Goal: Information Seeking & Learning: Learn about a topic

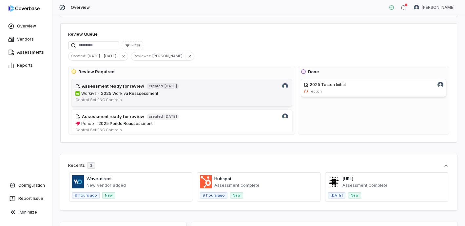
scroll to position [127, 0]
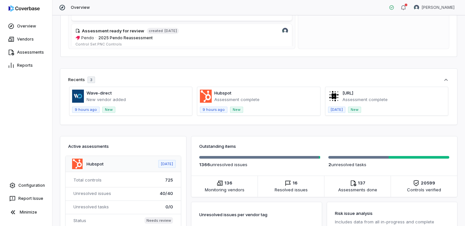
click at [342, 92] on span at bounding box center [386, 101] width 123 height 28
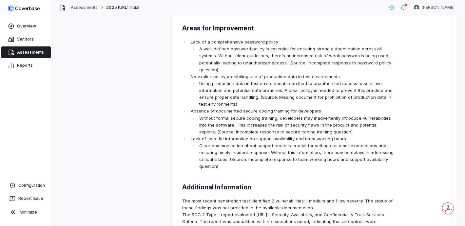
scroll to position [326, 0]
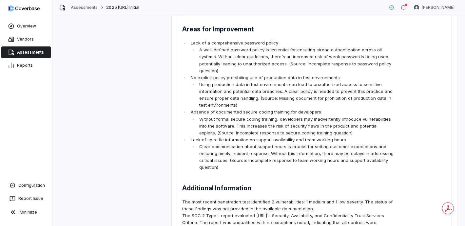
click at [243, 102] on li "Using production data in test environments can lead to unauthorized access to s…" at bounding box center [296, 95] width 196 height 28
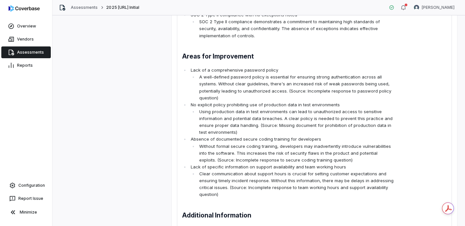
scroll to position [298, 0]
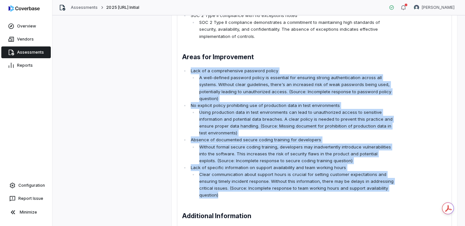
drag, startPoint x: 184, startPoint y: 68, endPoint x: 296, endPoint y: 196, distance: 169.9
click at [296, 196] on ul "Lack of a comprehensive password policy A well-defined password policy is essen…" at bounding box center [288, 132] width 212 height 131
click at [290, 166] on p "Lack of specific information on support availability and team working hours" at bounding box center [292, 167] width 203 height 7
drag, startPoint x: 237, startPoint y: 195, endPoint x: 192, endPoint y: 80, distance: 123.8
click at [191, 79] on ul "Lack of a comprehensive password policy A well-defined password policy is essen…" at bounding box center [288, 132] width 212 height 131
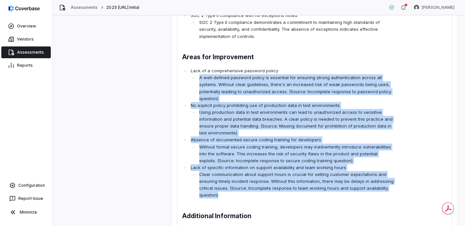
click at [283, 188] on li "Clear communication about support hours is crucial for setting customer expecta…" at bounding box center [296, 185] width 196 height 28
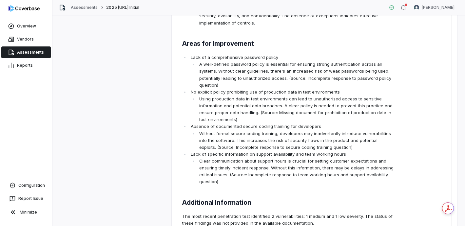
scroll to position [405, 0]
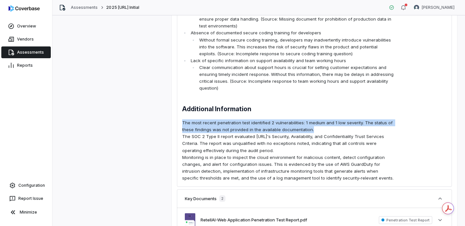
drag, startPoint x: 316, startPoint y: 130, endPoint x: 194, endPoint y: 124, distance: 123.0
click at [183, 122] on p "The most recent penetration test identified 2 vulnerabilities: 1 medium and 1 l…" at bounding box center [288, 127] width 212 height 14
copy p "The most recent penetration test identified 2 vulnerabilities: 1 medium and 1 l…"
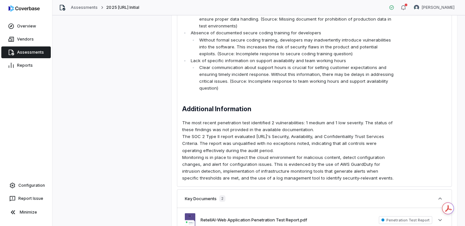
click at [286, 148] on p "The SOC 2 Type II report evaluated Retell.ai's Security, Availability, and Conf…" at bounding box center [288, 143] width 212 height 21
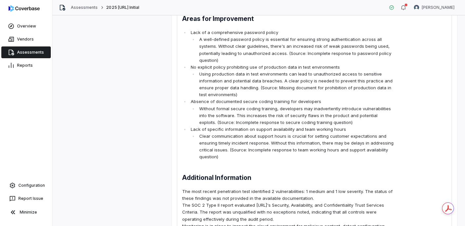
scroll to position [330, 0]
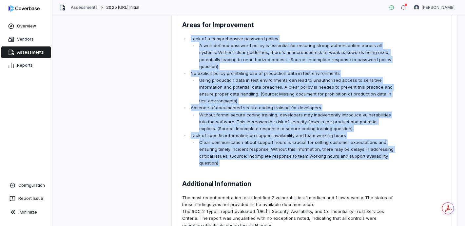
drag, startPoint x: 188, startPoint y: 38, endPoint x: 349, endPoint y: 165, distance: 205.2
click at [352, 169] on span "Executive Summary Key Strengths Comprehensive information security policies and…" at bounding box center [288, 51] width 212 height 412
copy span "Lack of a comprehensive password policy A well-defined password policy is essen…"
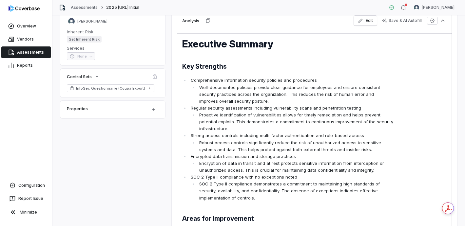
scroll to position [132, 0]
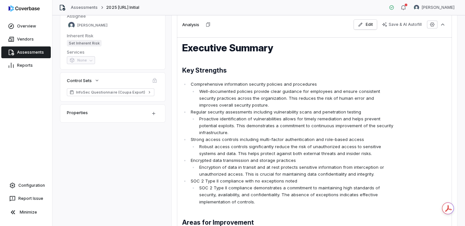
click at [369, 167] on li "Encryption of data in transit and at rest protects sensitive information from i…" at bounding box center [296, 171] width 196 height 14
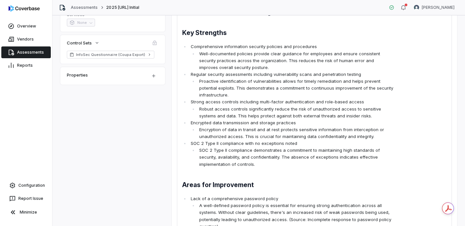
scroll to position [0, 0]
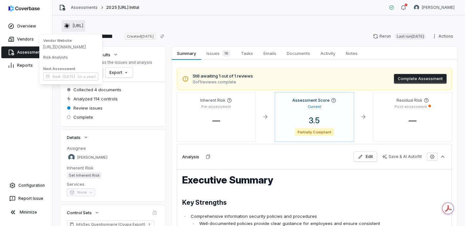
click at [75, 23] on div "[URL]" at bounding box center [74, 26] width 20 height 7
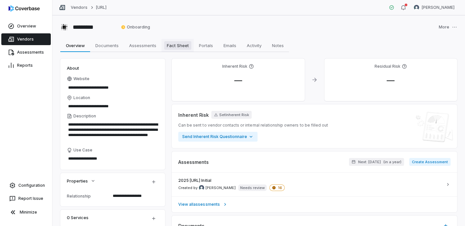
click at [180, 46] on span "Fact Sheet" at bounding box center [177, 45] width 27 height 9
type textarea "*"
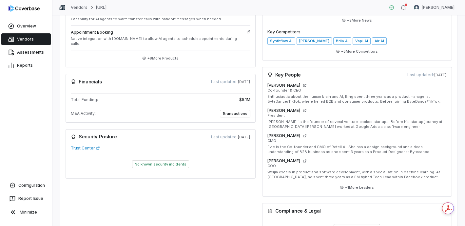
scroll to position [223, 0]
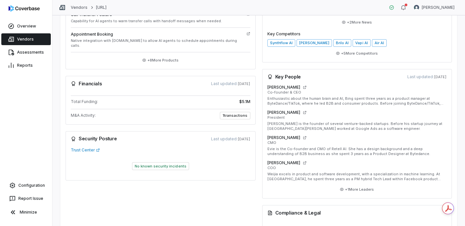
click at [239, 112] on span "1 transactions" at bounding box center [235, 116] width 30 height 8
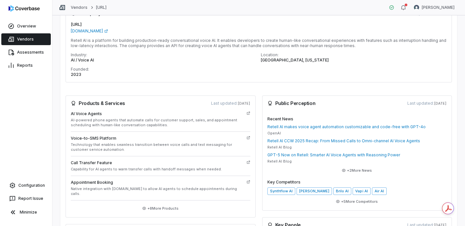
scroll to position [143, 0]
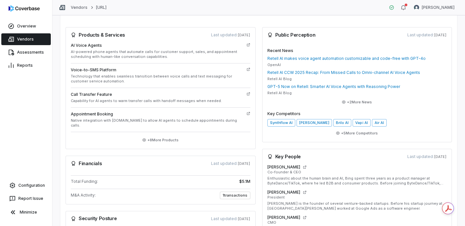
click at [229, 192] on span "1 transactions" at bounding box center [235, 196] width 30 height 8
drag, startPoint x: 141, startPoint y: 176, endPoint x: 103, endPoint y: 176, distance: 38.0
click at [129, 179] on div "Total Funding: $5.1M" at bounding box center [160, 182] width 179 height 7
click at [103, 179] on div "Total Funding: $5.1M" at bounding box center [160, 182] width 179 height 7
click at [93, 164] on div "Financials Last updated: 3 days ago" at bounding box center [161, 164] width 190 height 16
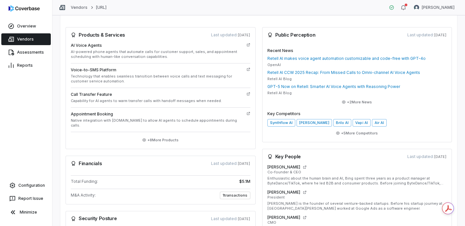
click at [221, 161] on span "Last updated: 3 days ago" at bounding box center [230, 163] width 39 height 5
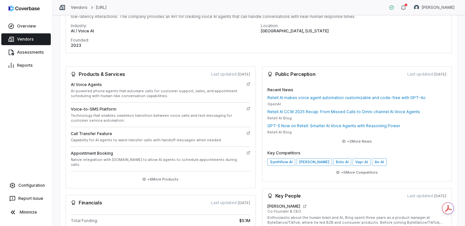
scroll to position [100, 0]
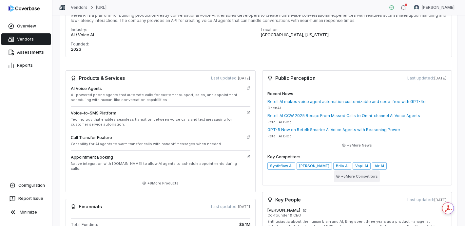
click at [353, 177] on button "+ 5 More Competitors" at bounding box center [357, 177] width 46 height 12
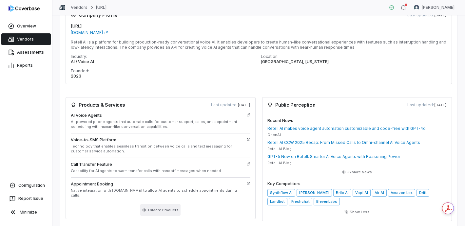
scroll to position [50, 0]
